Goal: Entertainment & Leisure: Consume media (video, audio)

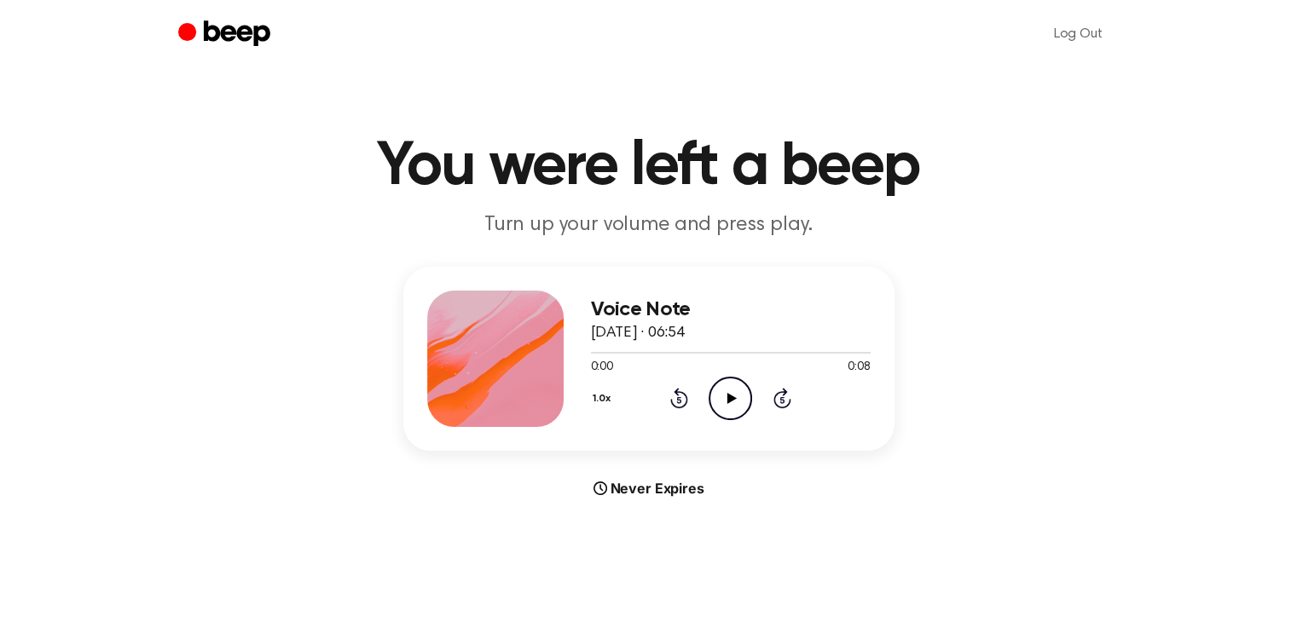
click at [737, 389] on icon "Play Audio" at bounding box center [729, 398] width 43 height 43
click at [738, 408] on icon "Play Audio" at bounding box center [729, 398] width 43 height 43
click at [737, 384] on icon "Play Audio" at bounding box center [729, 398] width 43 height 43
click at [737, 396] on icon "Play Audio" at bounding box center [729, 398] width 43 height 43
click at [739, 414] on icon "Play Audio" at bounding box center [729, 398] width 43 height 43
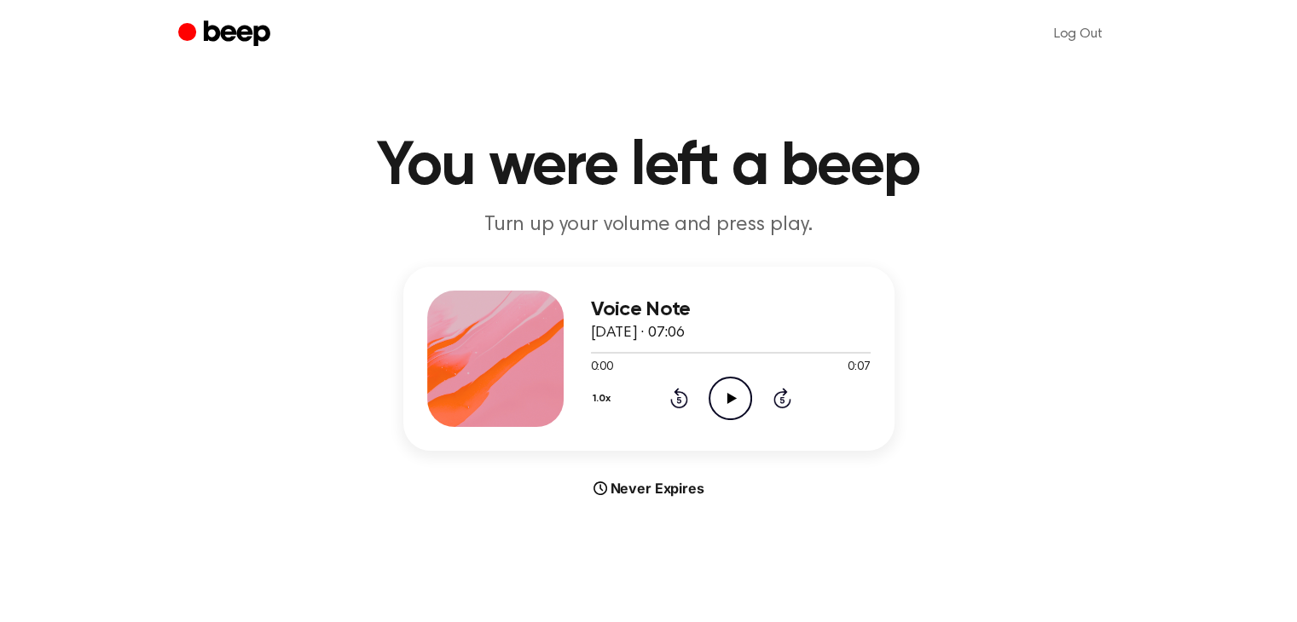
click at [720, 396] on icon "Play Audio" at bounding box center [729, 398] width 43 height 43
click at [718, 406] on icon "Play Audio" at bounding box center [729, 398] width 43 height 43
click at [737, 399] on icon "Play Audio" at bounding box center [729, 398] width 43 height 43
click at [734, 400] on icon "Play Audio" at bounding box center [729, 398] width 43 height 43
click at [731, 403] on icon "Play Audio" at bounding box center [729, 398] width 43 height 43
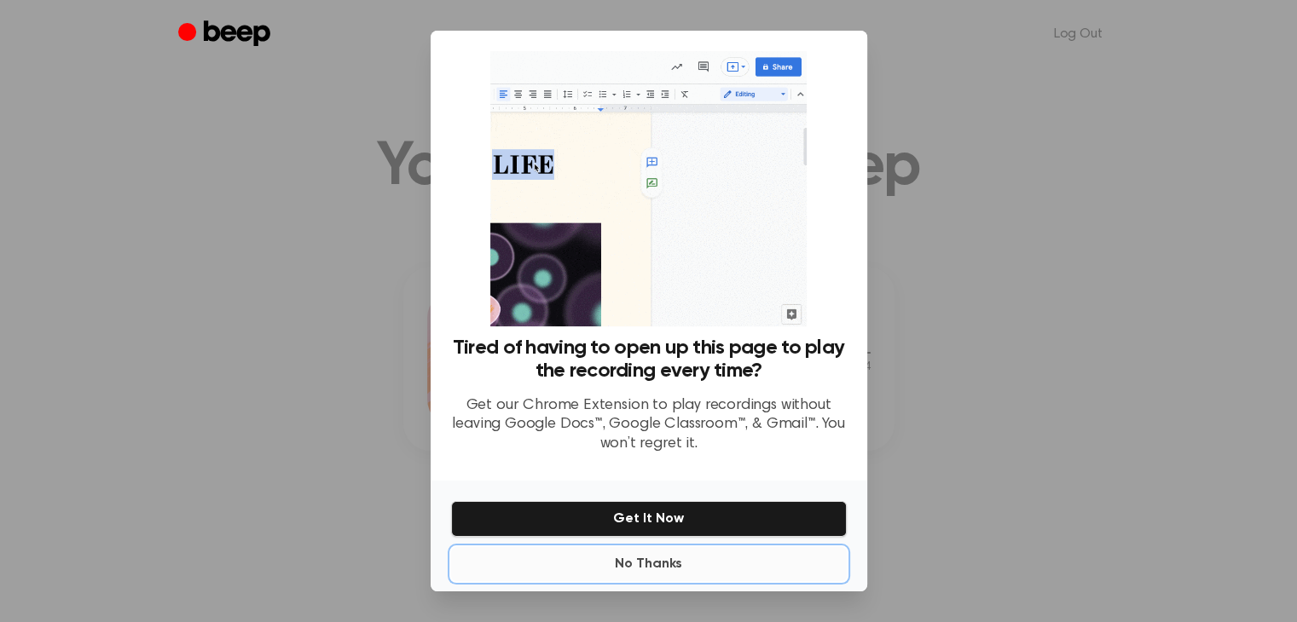
click at [668, 569] on button "No Thanks" at bounding box center [649, 564] width 396 height 34
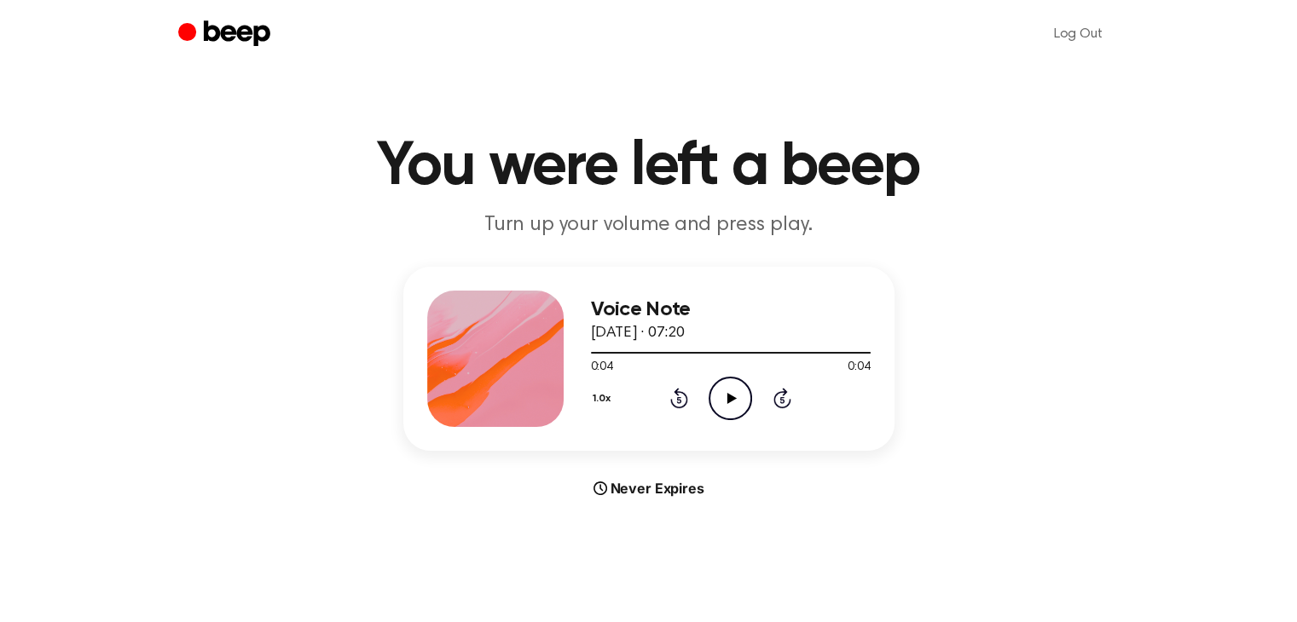
click at [736, 401] on icon "Play Audio" at bounding box center [729, 398] width 43 height 43
click at [716, 388] on icon "Play Audio" at bounding box center [729, 398] width 43 height 43
click at [740, 407] on icon "Play Audio" at bounding box center [729, 398] width 43 height 43
click at [743, 407] on icon "Play Audio" at bounding box center [729, 398] width 43 height 43
click at [720, 408] on icon "Play Audio" at bounding box center [729, 398] width 43 height 43
